Goal: Transaction & Acquisition: Purchase product/service

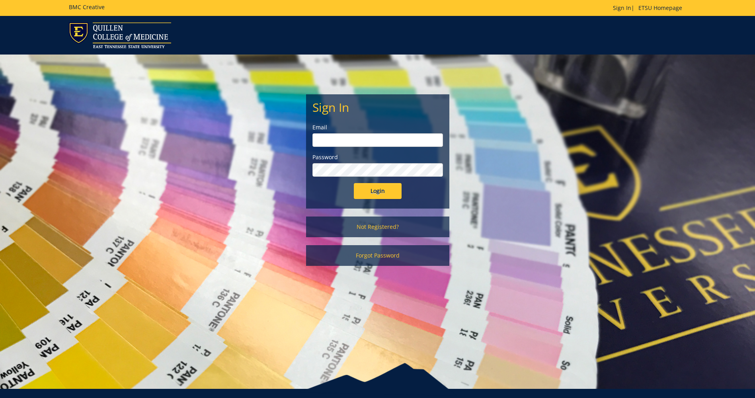
click at [328, 138] on input "email" at bounding box center [377, 140] width 131 height 14
type input "hollifid@etsu.edu"
click at [377, 190] on input "Login" at bounding box center [378, 191] width 48 height 16
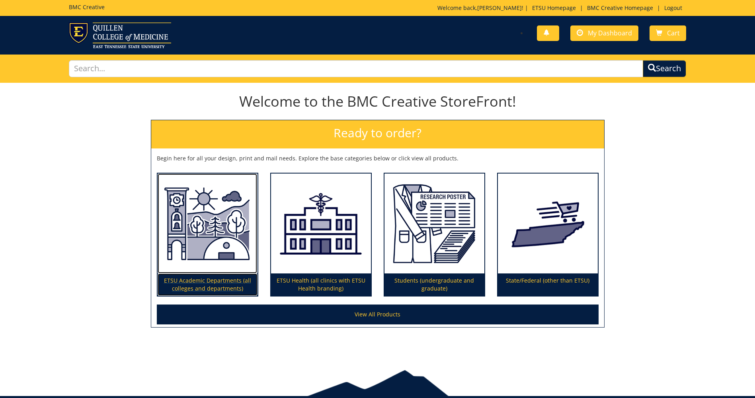
click at [202, 281] on p "ETSU Academic Departments (all colleges and departments)" at bounding box center [208, 284] width 100 height 22
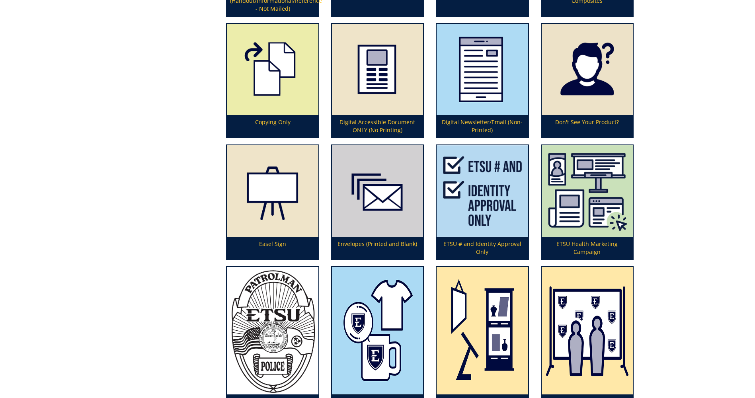
scroll to position [710, 0]
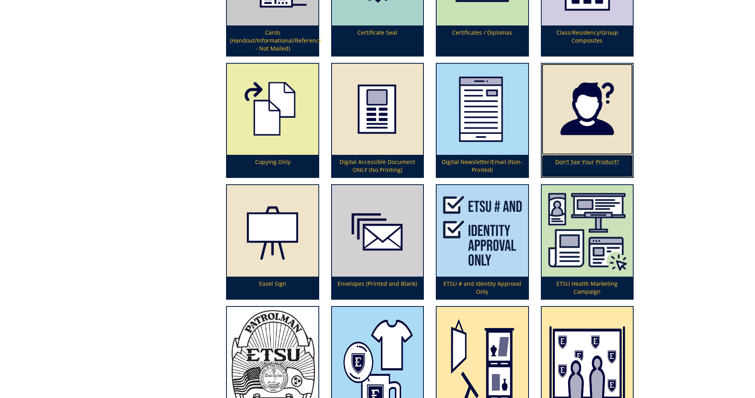
click at [582, 133] on img at bounding box center [587, 109] width 91 height 91
click at [598, 145] on img at bounding box center [587, 109] width 91 height 91
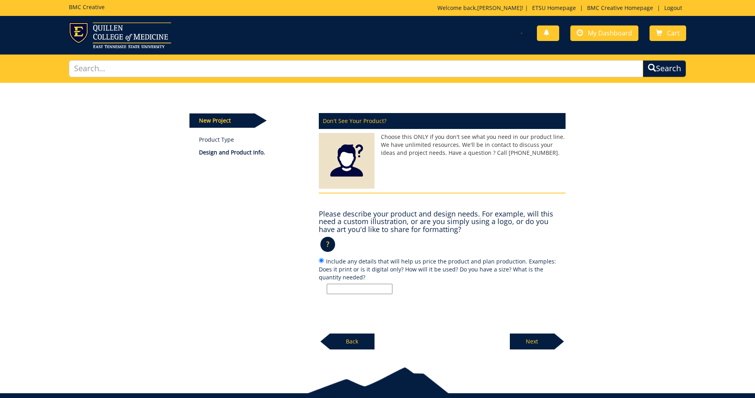
click at [355, 289] on input "Include any details that will help us price the product and plan production. Ex…" at bounding box center [360, 289] width 66 height 10
type input "Door Wraps 36" x 84""
click at [537, 341] on p "Next" at bounding box center [532, 341] width 45 height 16
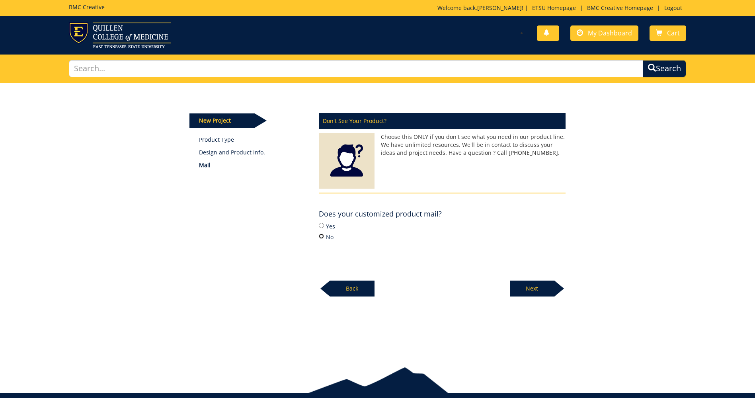
click at [322, 238] on input "No" at bounding box center [321, 236] width 5 height 5
radio input "true"
click at [526, 286] on p "Next" at bounding box center [532, 289] width 45 height 16
click at [545, 288] on p "Next" at bounding box center [532, 289] width 45 height 16
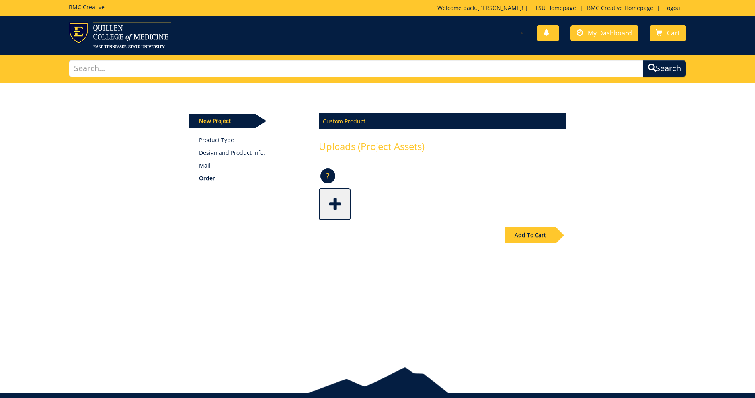
click at [333, 201] on span at bounding box center [336, 203] width 32 height 28
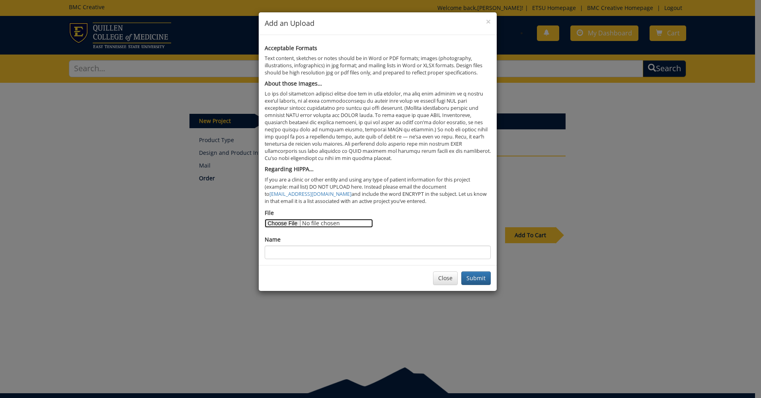
click at [280, 225] on input "File" at bounding box center [319, 223] width 108 height 9
type input "C:\fakepath\UH Door Wrap.jpg"
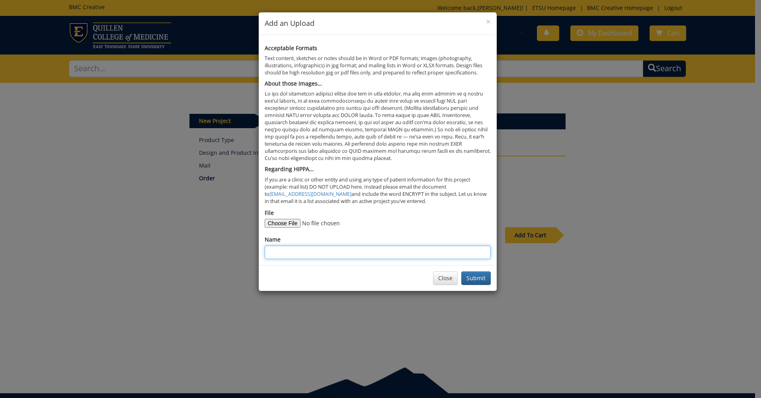
click at [294, 249] on input "Name" at bounding box center [378, 253] width 226 height 14
type input "University School Door Wrap"
click at [480, 279] on button "Submit" at bounding box center [475, 278] width 29 height 14
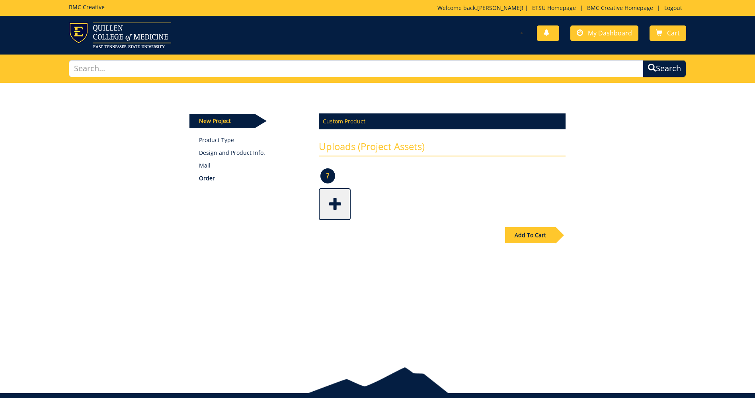
click at [332, 205] on span at bounding box center [336, 203] width 32 height 28
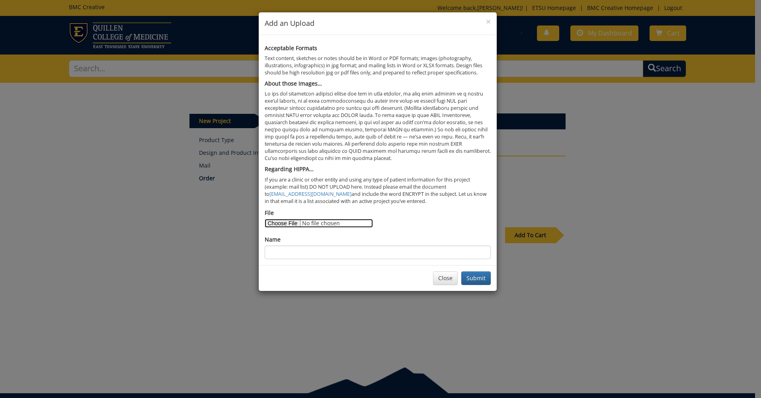
click at [282, 221] on input "File" at bounding box center [319, 223] width 108 height 9
click at [448, 278] on button "Close" at bounding box center [445, 278] width 25 height 14
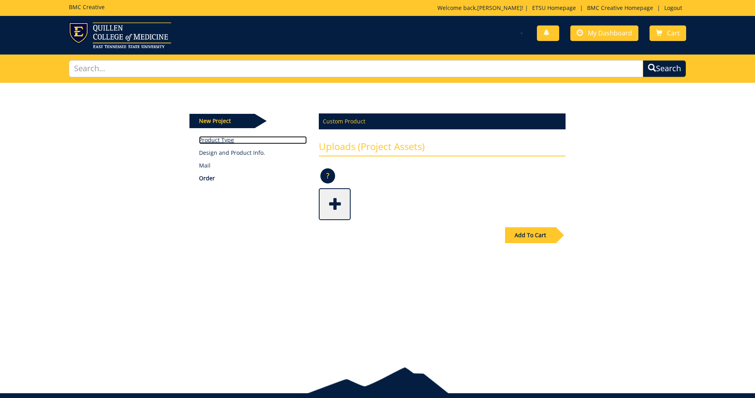
click at [229, 140] on link "Product Type" at bounding box center [253, 140] width 108 height 8
click at [236, 154] on p "Design and Product Info." at bounding box center [253, 153] width 108 height 8
click at [209, 149] on p "Design and Product Info." at bounding box center [253, 153] width 108 height 8
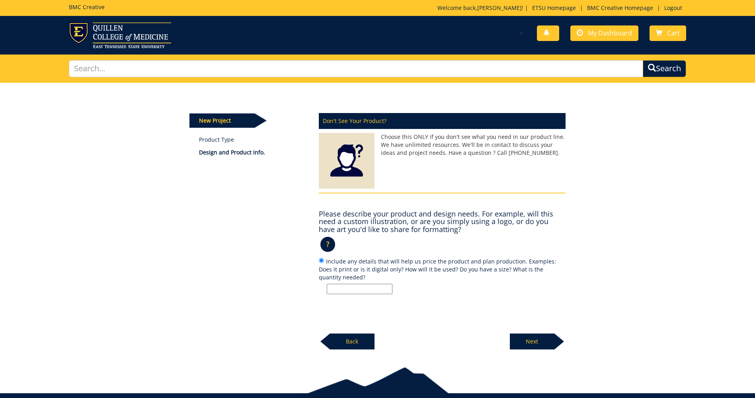
click at [337, 291] on input "Include any details that will help us price the product and plan production. Ex…" at bounding box center [360, 289] width 66 height 10
click at [391, 288] on input "Door Wraps 36" x 84" Similar to [GEOGRAPHIC_DATA]" at bounding box center [360, 289] width 66 height 10
type input "Door Wraps 36" x 84" Similar to [GEOGRAPHIC_DATA]"
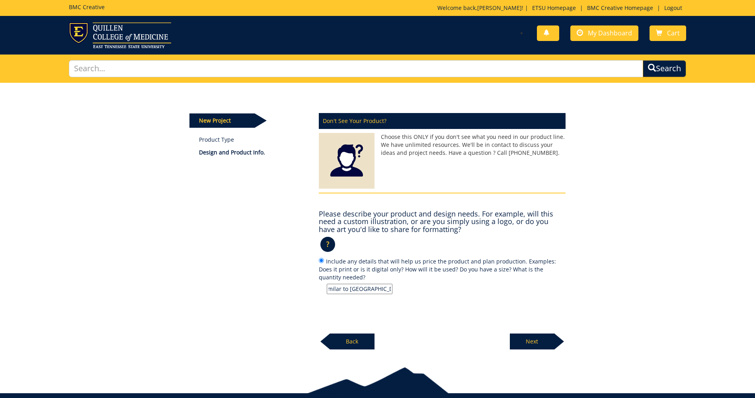
scroll to position [0, 0]
click at [537, 342] on p "Next" at bounding box center [532, 341] width 45 height 16
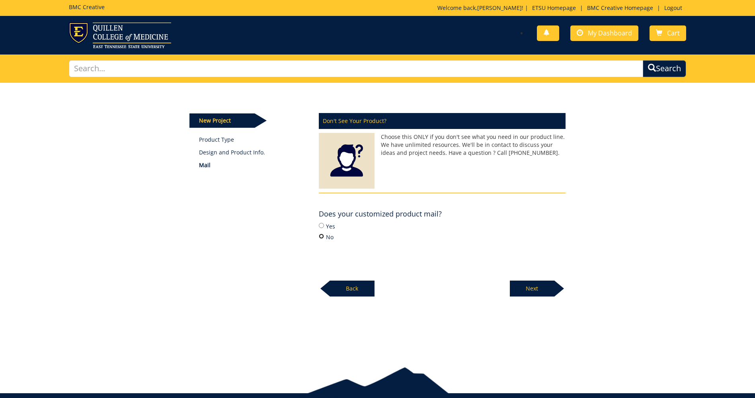
click at [324, 236] on input "No" at bounding box center [321, 236] width 5 height 5
radio input "true"
click at [537, 287] on p "Next" at bounding box center [532, 289] width 45 height 16
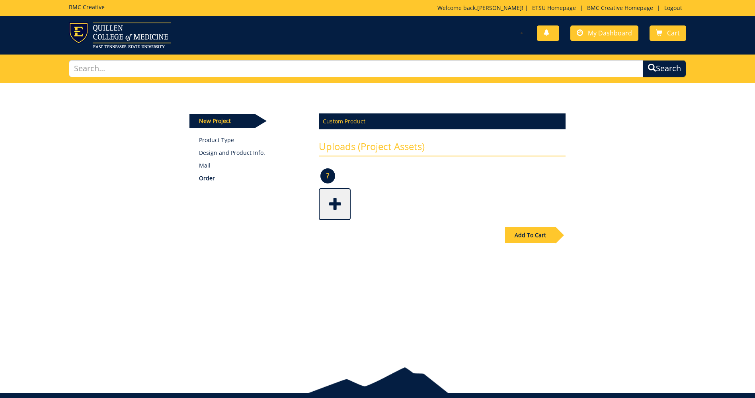
click at [330, 203] on span at bounding box center [336, 203] width 32 height 28
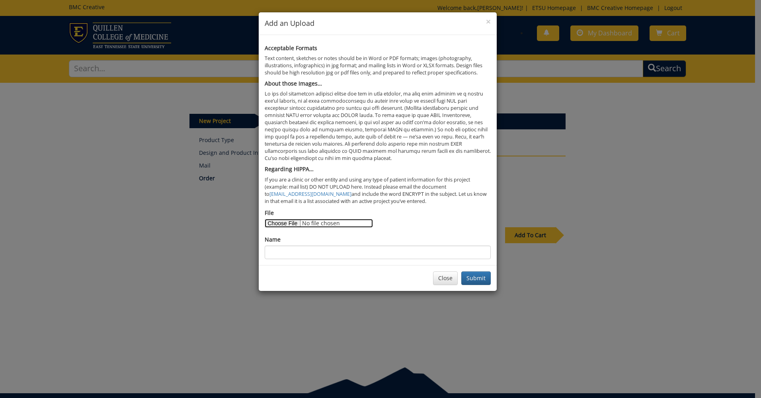
click at [285, 224] on input "File" at bounding box center [319, 223] width 108 height 9
type input "C:\fakepath\UH Door Wrap.jpg"
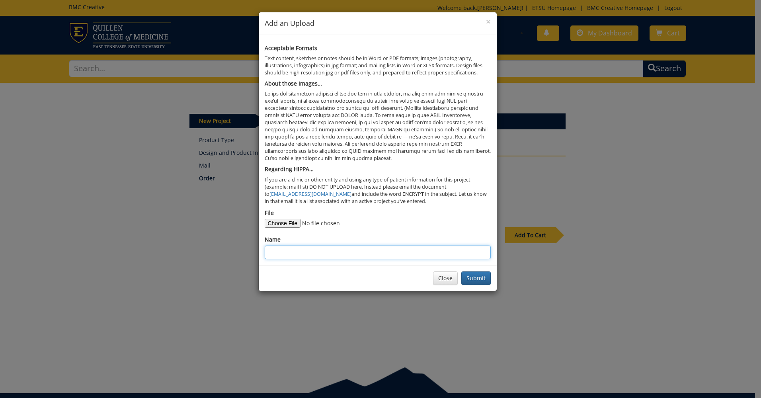
click at [302, 251] on input "Name" at bounding box center [378, 253] width 226 height 14
type input "University School Door Wrap"
click at [481, 278] on button "Submit" at bounding box center [475, 278] width 29 height 14
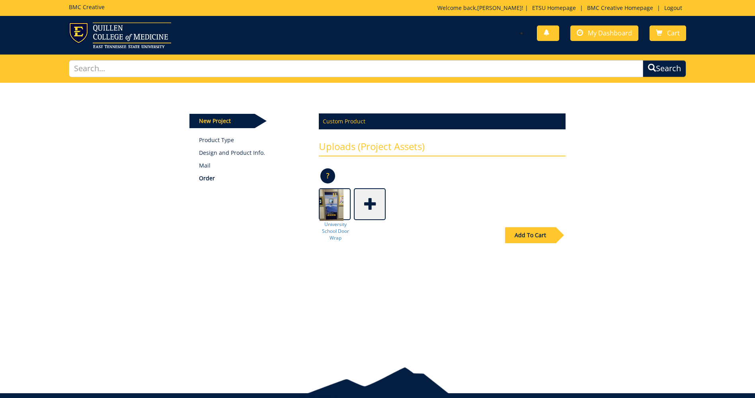
click at [536, 235] on div "Add To Cart" at bounding box center [530, 235] width 51 height 16
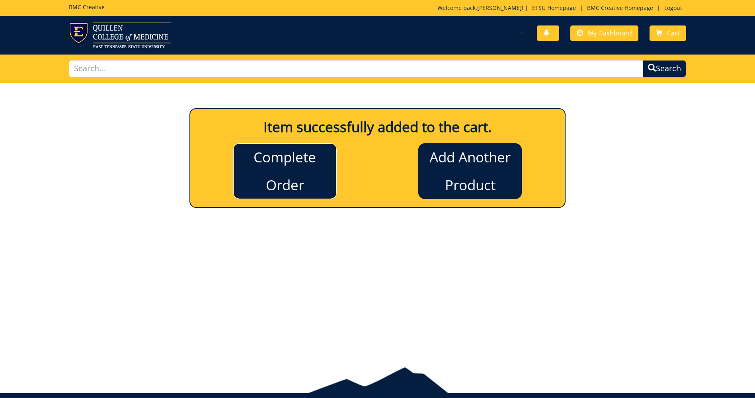
click at [293, 178] on link "Complete Order" at bounding box center [284, 171] width 103 height 56
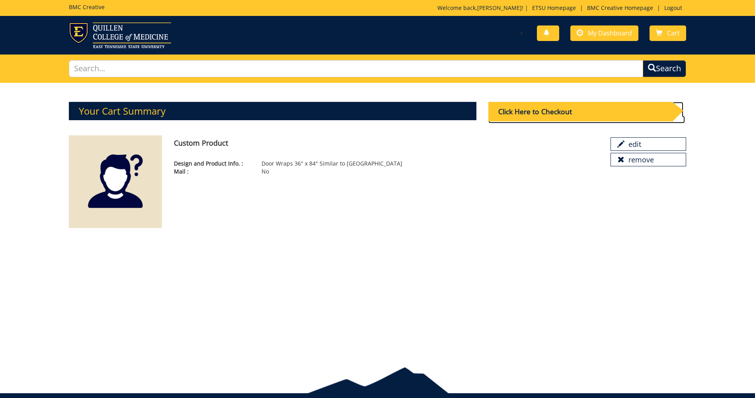
click at [548, 109] on div "Click Here to Checkout" at bounding box center [580, 111] width 184 height 19
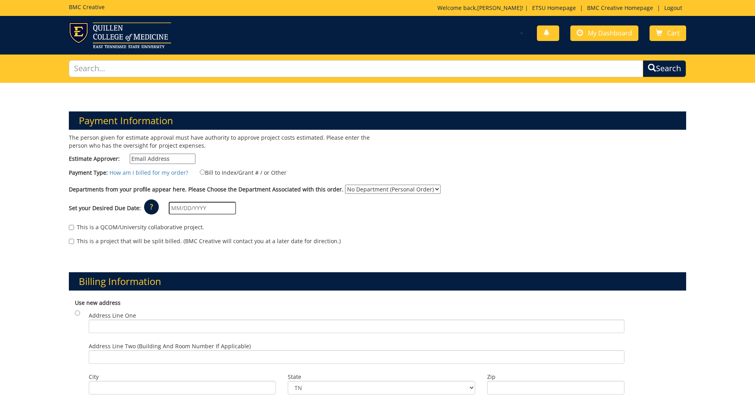
click at [157, 158] on input "Estimate Approver:" at bounding box center [163, 159] width 66 height 10
type input "[PERSON_NAME]"
type input "[DATE]"
type input "[PERSON_NAME] Drive"
type input "[GEOGRAPHIC_DATA]"
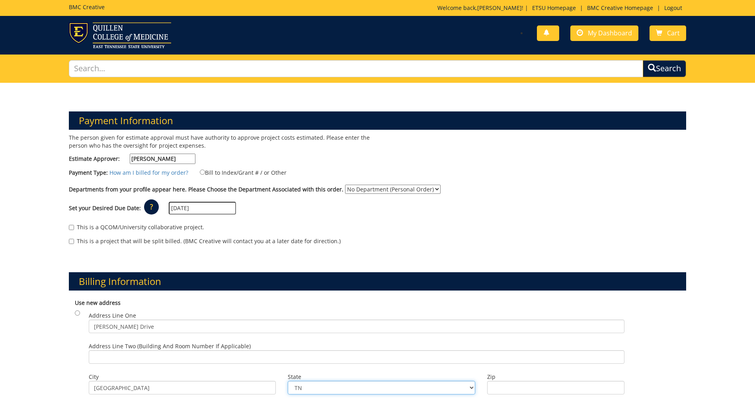
type input "37614"
type input "[PERSON_NAME] [PERSON_NAME] Drive"
type input "[GEOGRAPHIC_DATA]"
type input "37614"
click at [200, 173] on input "Bill to Index/Grant # / or Other" at bounding box center [202, 172] width 5 height 5
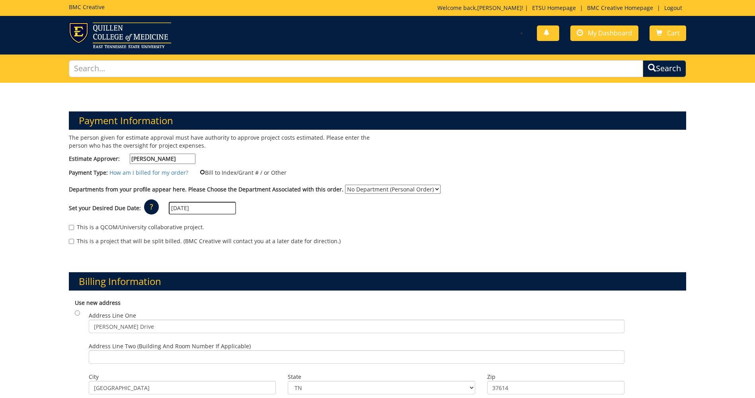
radio input "true"
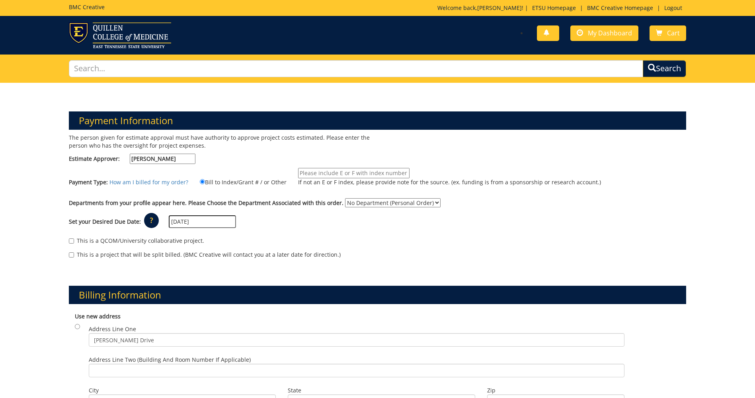
click at [321, 174] on input "If not an E or F index, please provide note for the source. (ex. funding is fro…" at bounding box center [353, 173] width 111 height 10
type input "E932952"
click at [320, 220] on div "Set your Desired Due Date: ? × How long will my project take to finish? : Pleas…" at bounding box center [377, 222] width 629 height 22
click at [429, 203] on select "No Department (Personal Order) Facilities Management" at bounding box center [393, 202] width 96 height 9
select select "75"
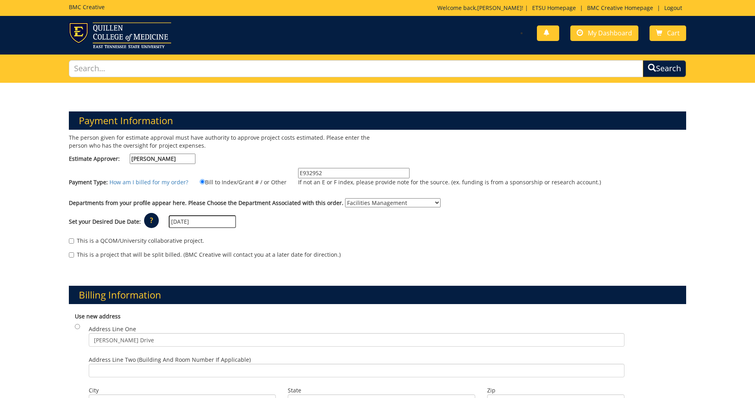
click at [345, 198] on select "No Department (Personal Order) Facilities Management" at bounding box center [393, 202] width 96 height 9
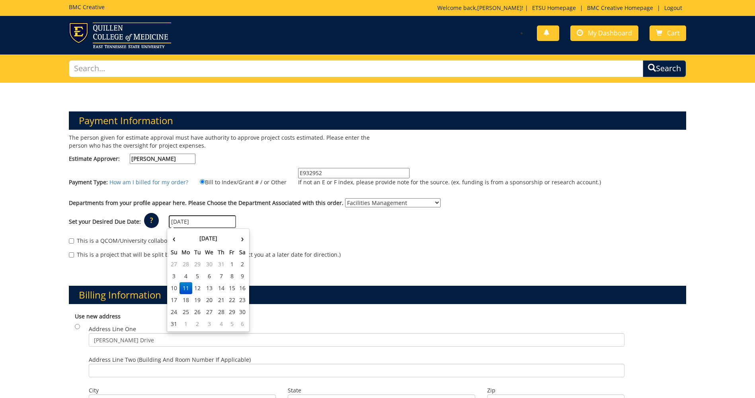
click at [183, 222] on input "[DATE]" at bounding box center [202, 221] width 67 height 13
click at [187, 311] on td "25" at bounding box center [185, 312] width 13 height 12
type input "[DATE]"
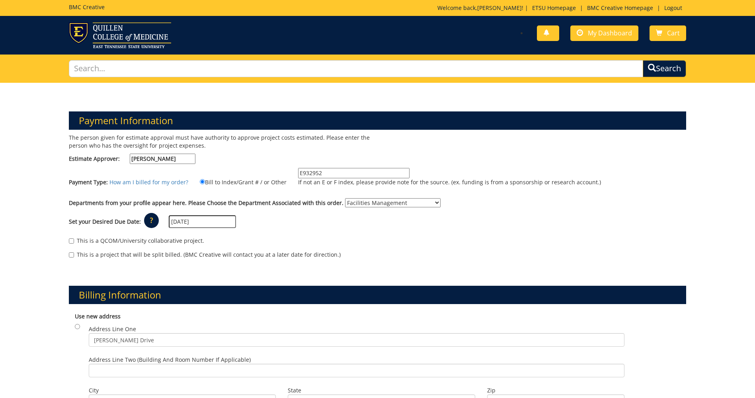
click at [220, 241] on div "This is a QCOM/University collaborative project." at bounding box center [377, 243] width 617 height 12
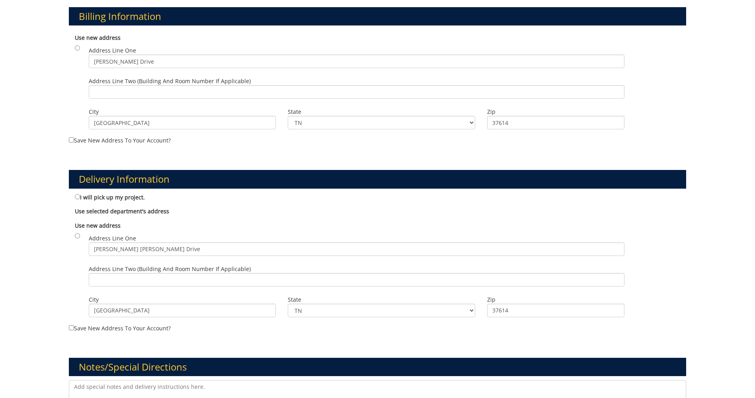
scroll to position [239, 0]
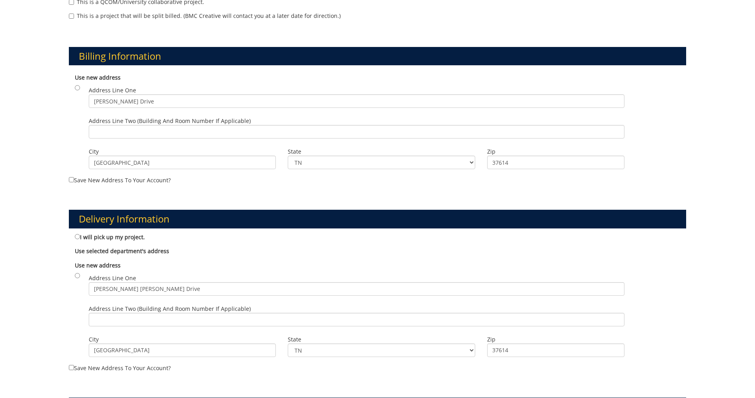
click at [68, 180] on div "Billing Information Use new address Address Line [GEOGRAPHIC_DATA][PERSON_NAME]…" at bounding box center [377, 109] width 629 height 163
click at [77, 88] on input "radio" at bounding box center [77, 87] width 5 height 5
radio input "true"
click at [70, 179] on input "Save new address to your account?" at bounding box center [71, 179] width 5 height 5
checkbox input "true"
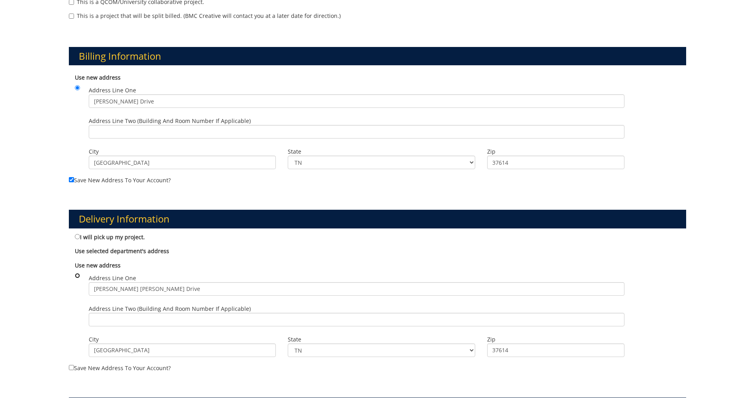
click at [78, 277] on input "radio" at bounding box center [77, 275] width 5 height 5
radio input "true"
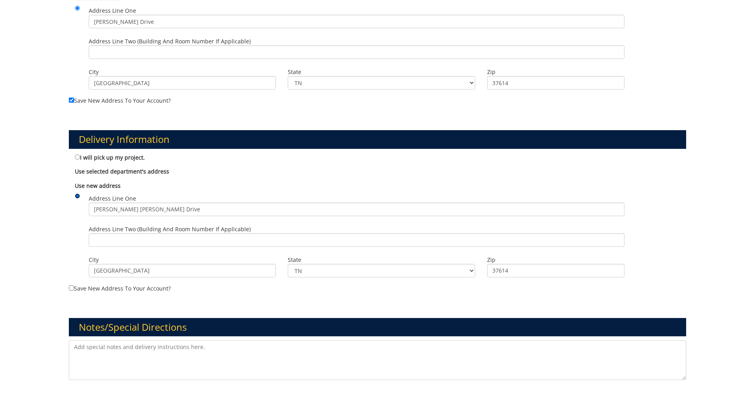
scroll to position [358, 0]
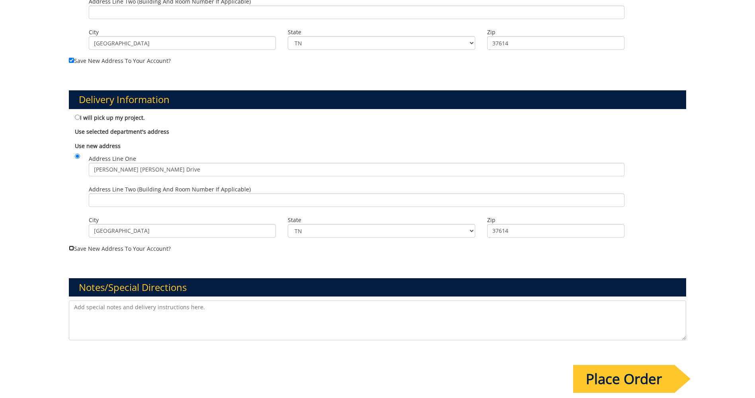
click at [72, 249] on input "Save new address to your account?" at bounding box center [71, 248] width 5 height 5
checkbox input "true"
click at [110, 305] on textarea at bounding box center [377, 320] width 617 height 40
type textarea "There are a total of 17 doors that we would like to have wrapped, please provid…"
click at [636, 381] on input "Place Order" at bounding box center [623, 379] width 101 height 28
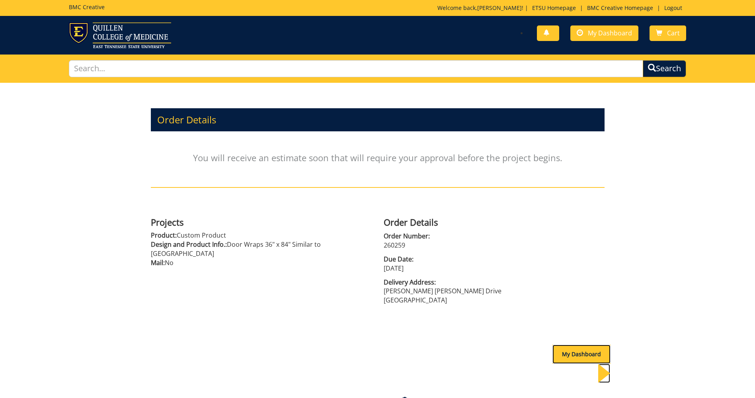
click at [584, 354] on div "My Dashboard" at bounding box center [581, 354] width 58 height 19
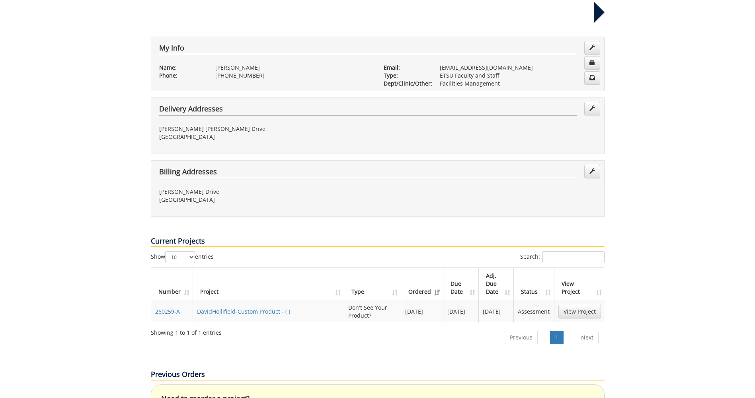
scroll to position [159, 0]
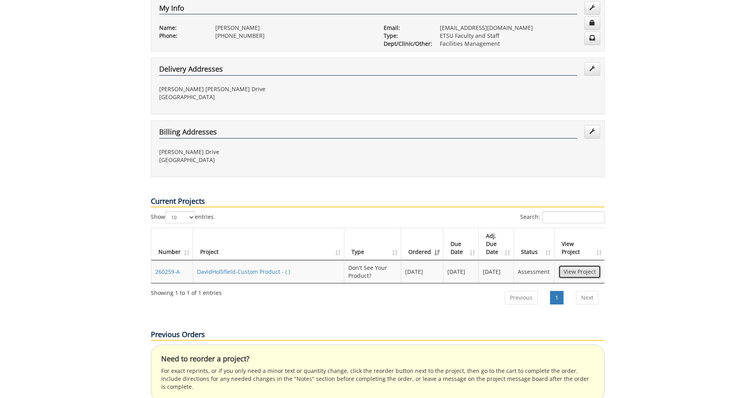
click at [587, 265] on link "View Project" at bounding box center [579, 272] width 43 height 14
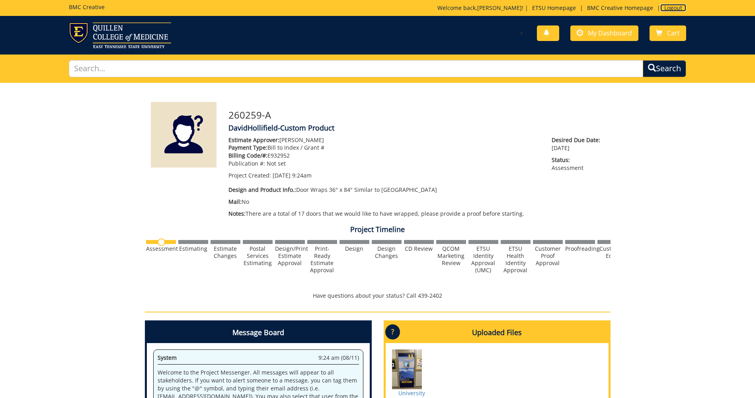
click at [672, 6] on link "Logout" at bounding box center [673, 8] width 26 height 8
